Goal: Transaction & Acquisition: Purchase product/service

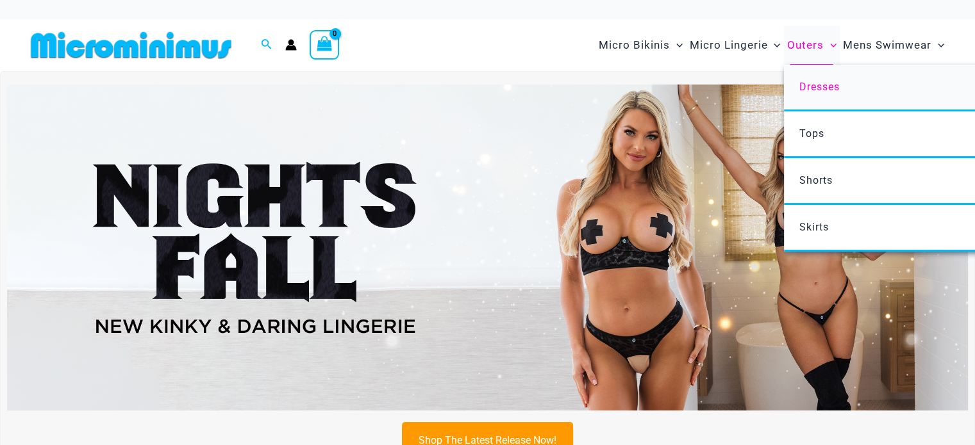
click at [820, 87] on span "Dresses" at bounding box center [819, 87] width 40 height 12
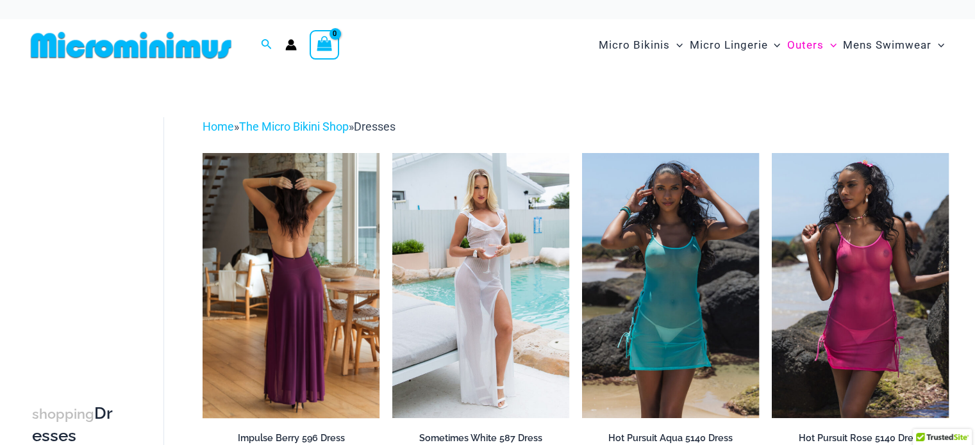
click at [328, 248] on img at bounding box center [291, 285] width 177 height 265
